Goal: Navigation & Orientation: Find specific page/section

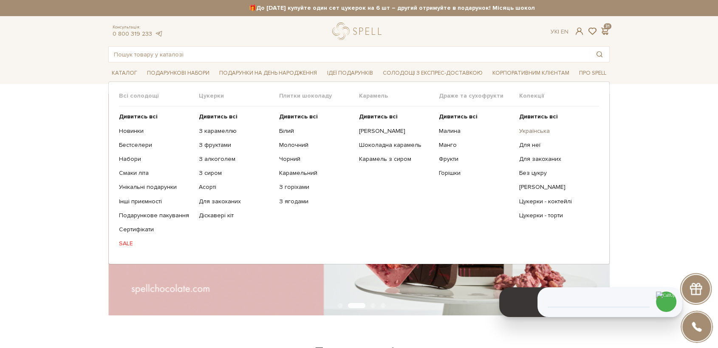
click at [527, 130] on link "Українська" at bounding box center [556, 131] width 74 height 8
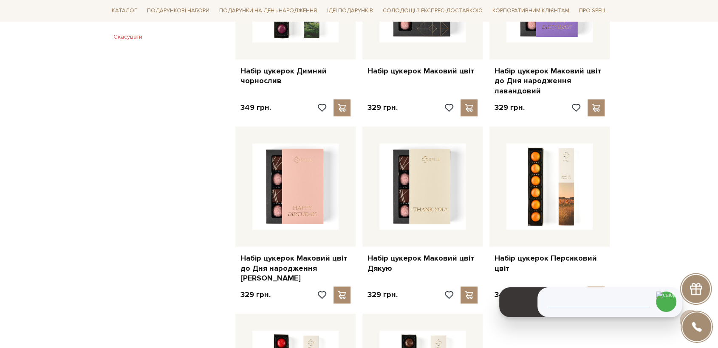
scroll to position [850, 0]
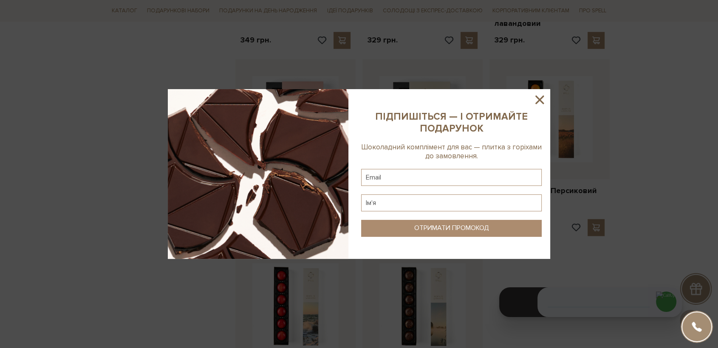
click at [536, 99] on icon at bounding box center [539, 100] width 14 height 14
